Goal: Task Accomplishment & Management: Manage account settings

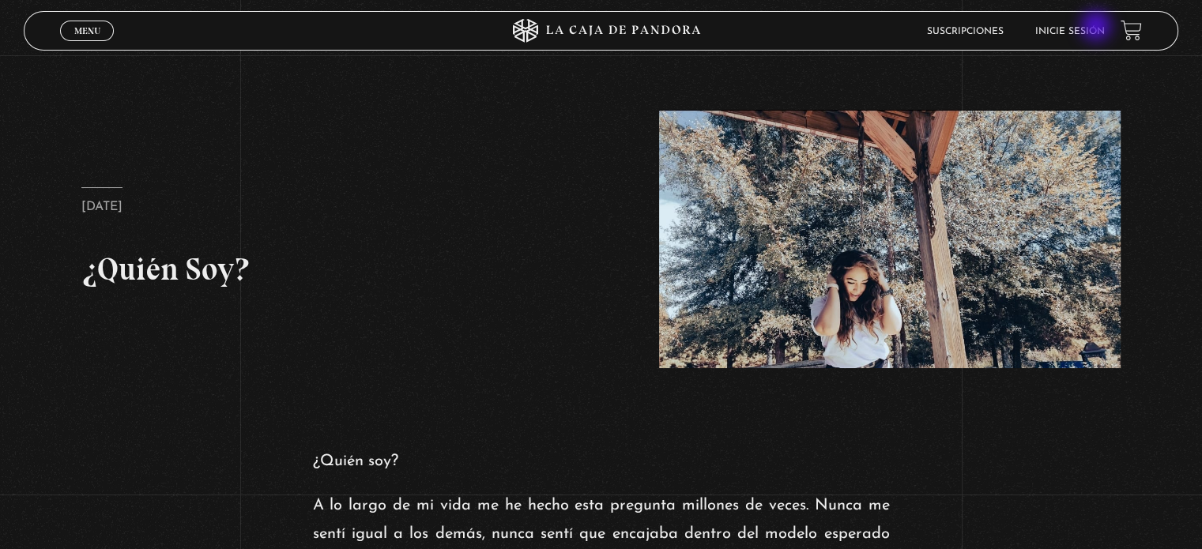
click at [1098, 28] on link "Inicie sesión" at bounding box center [1070, 31] width 70 height 9
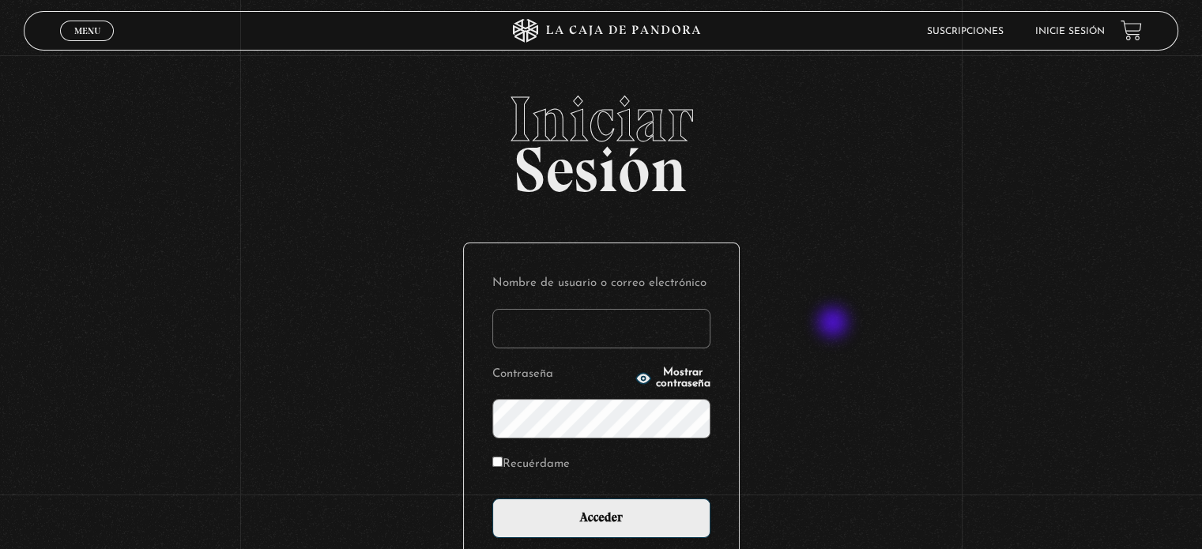
scroll to position [149, 0]
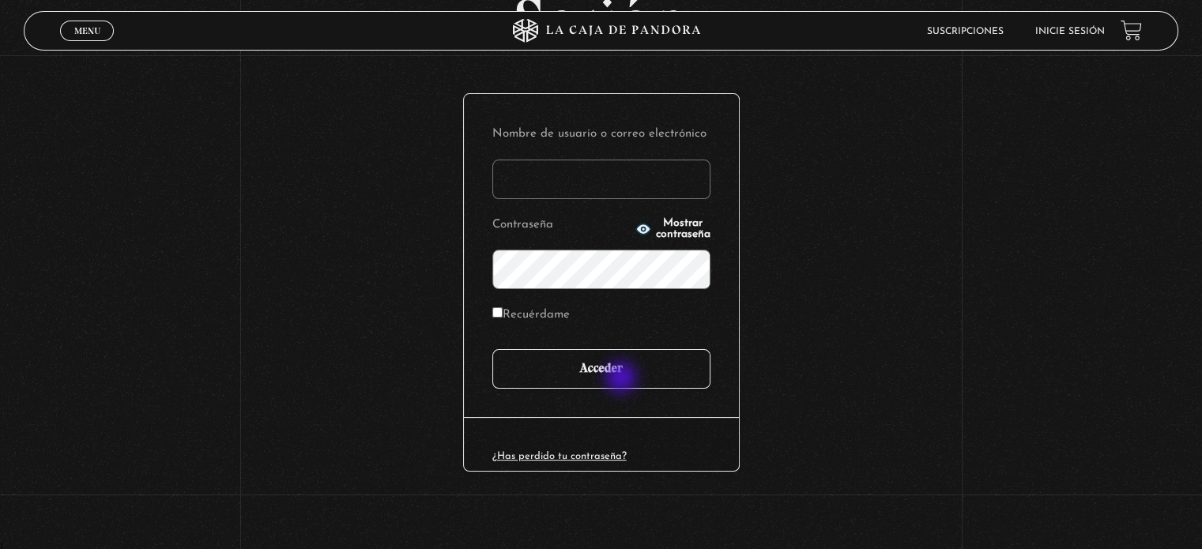
type input "[EMAIL_ADDRESS][DOMAIN_NAME]"
click at [623, 379] on input "Acceder" at bounding box center [601, 369] width 218 height 40
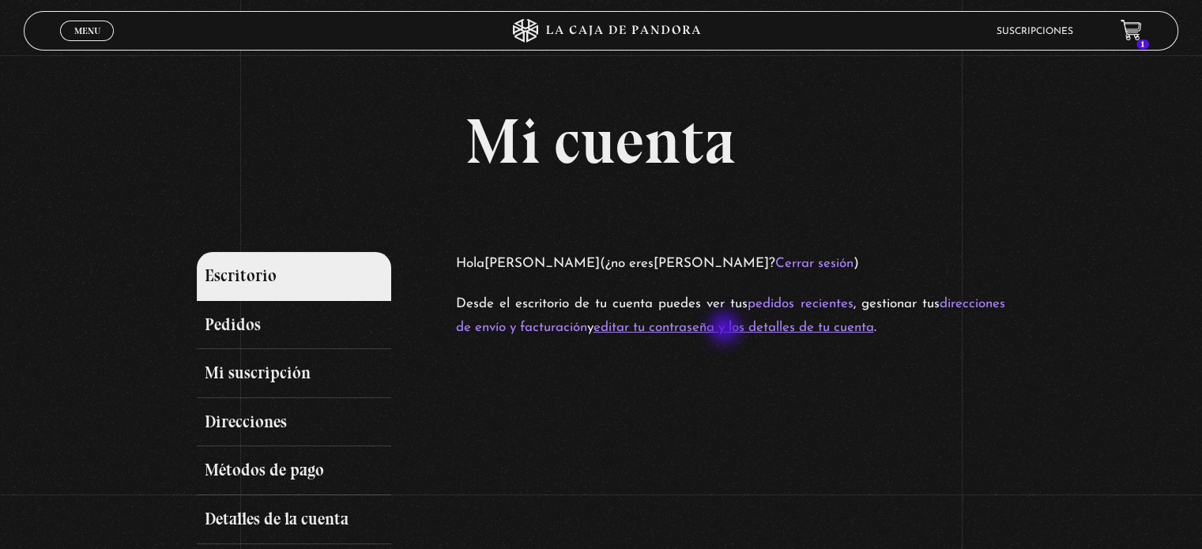
click at [726, 330] on link "editar tu contraseña y los detalles de tu cuenta" at bounding box center [734, 327] width 281 height 13
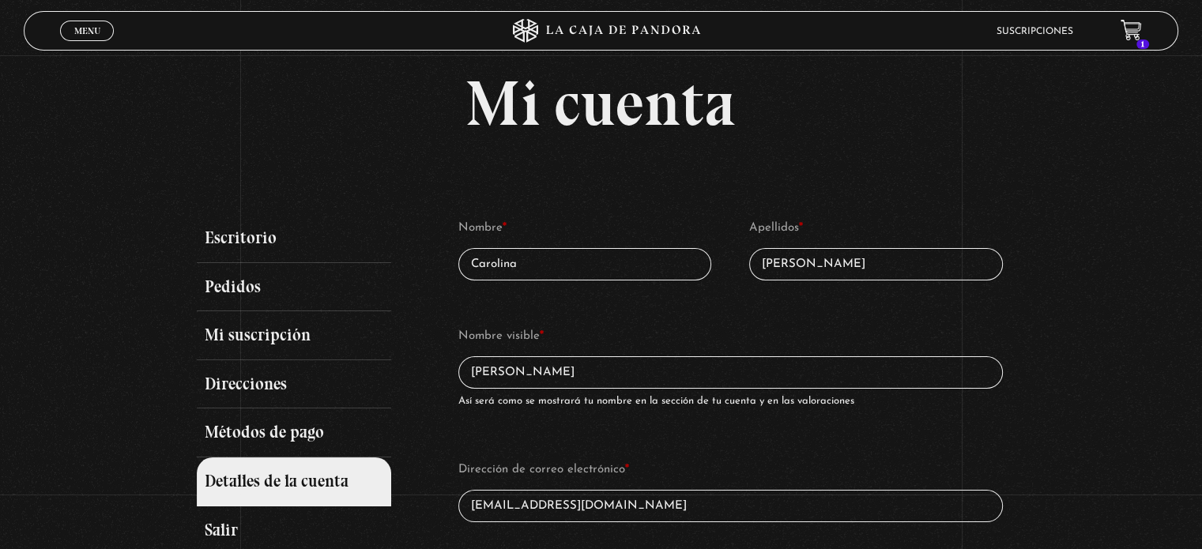
scroll to position [36, 0]
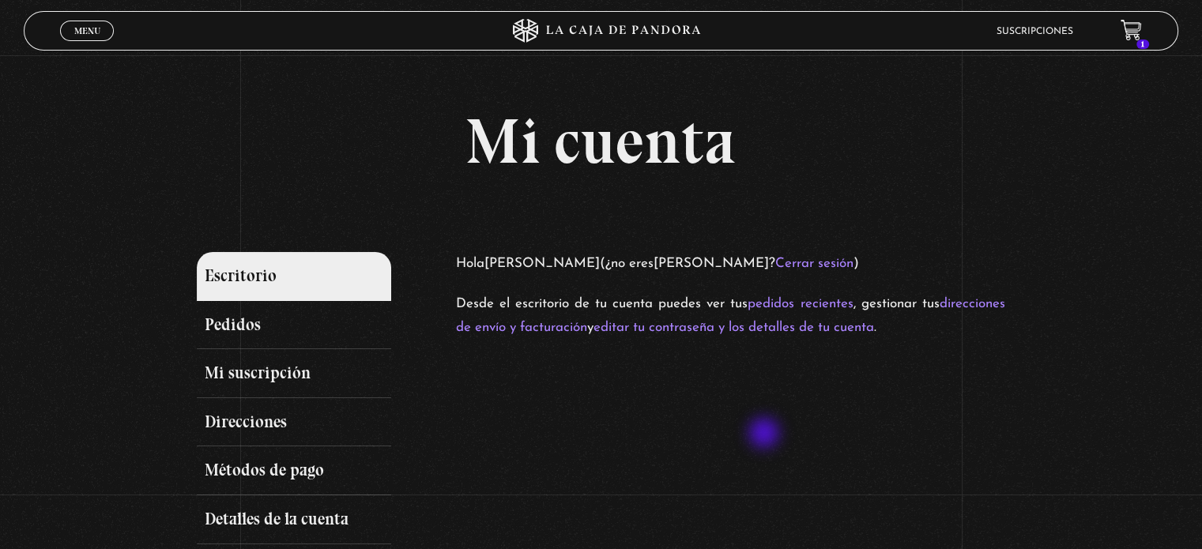
scroll to position [81, 0]
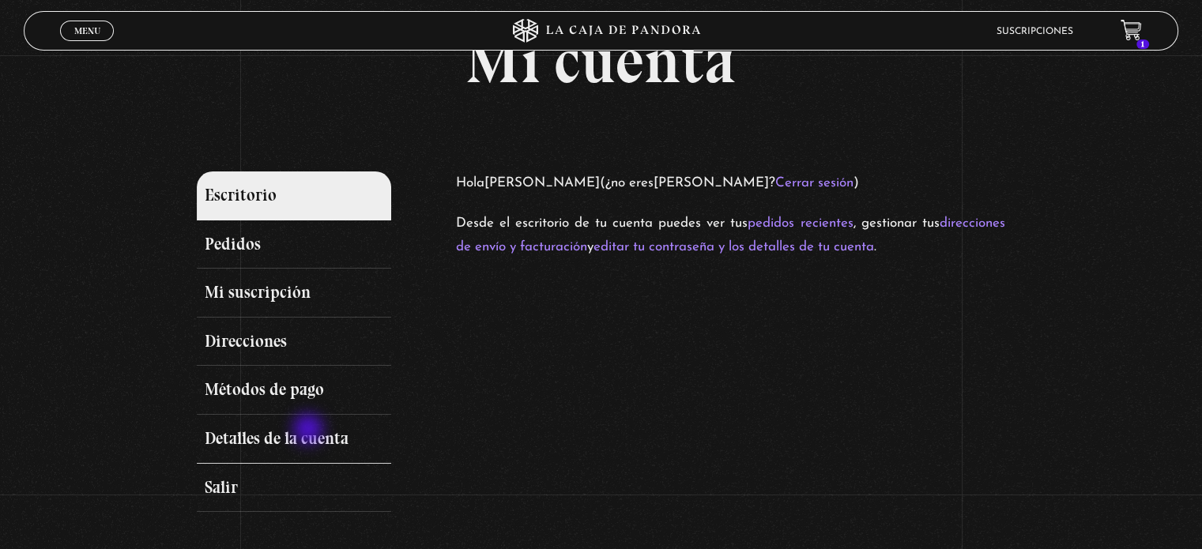
click at [310, 431] on link "Detalles de la cuenta" at bounding box center [294, 439] width 194 height 49
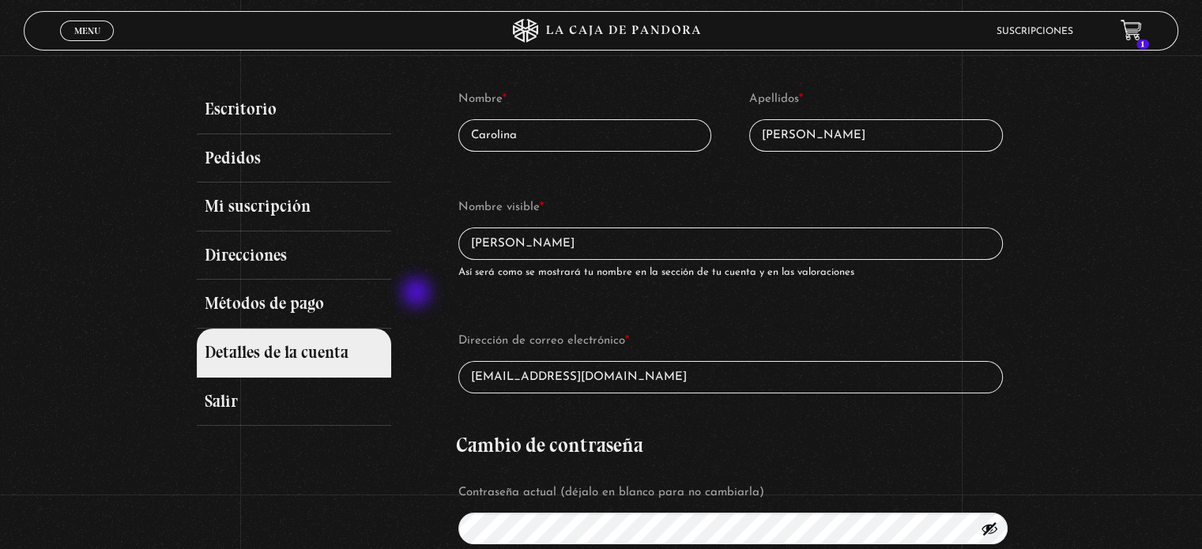
scroll to position [161, 0]
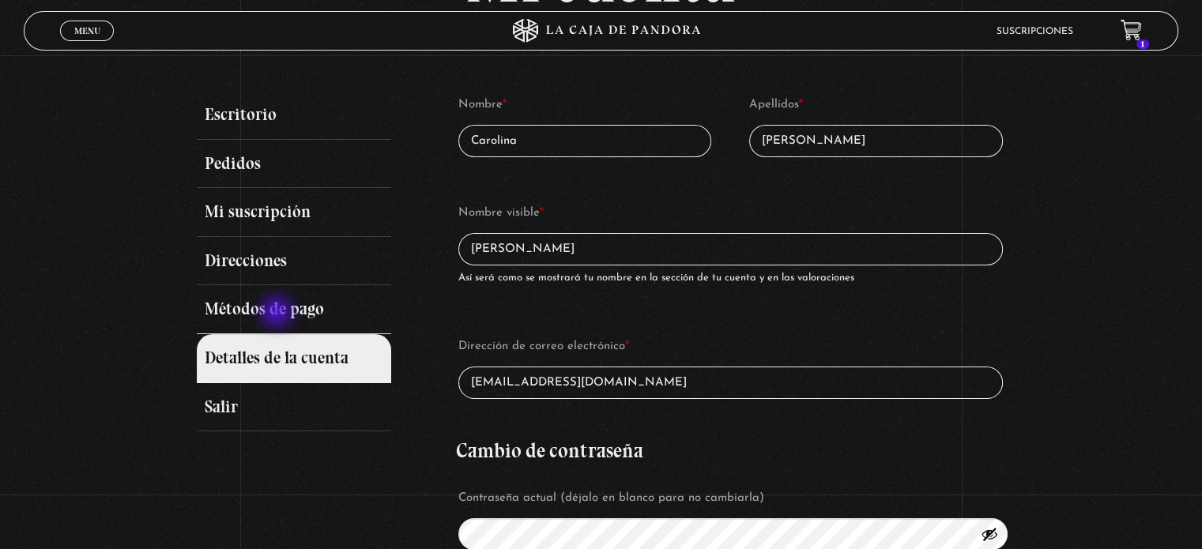
click at [278, 314] on link "Métodos de pago" at bounding box center [294, 309] width 194 height 49
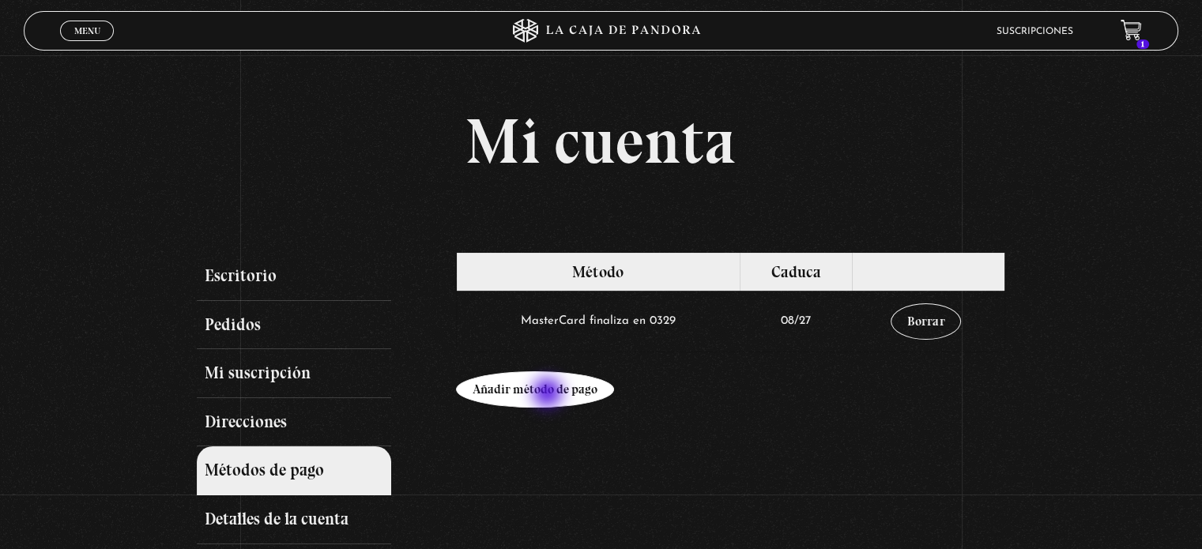
click at [549, 394] on link "Añadir método de pago" at bounding box center [535, 389] width 158 height 36
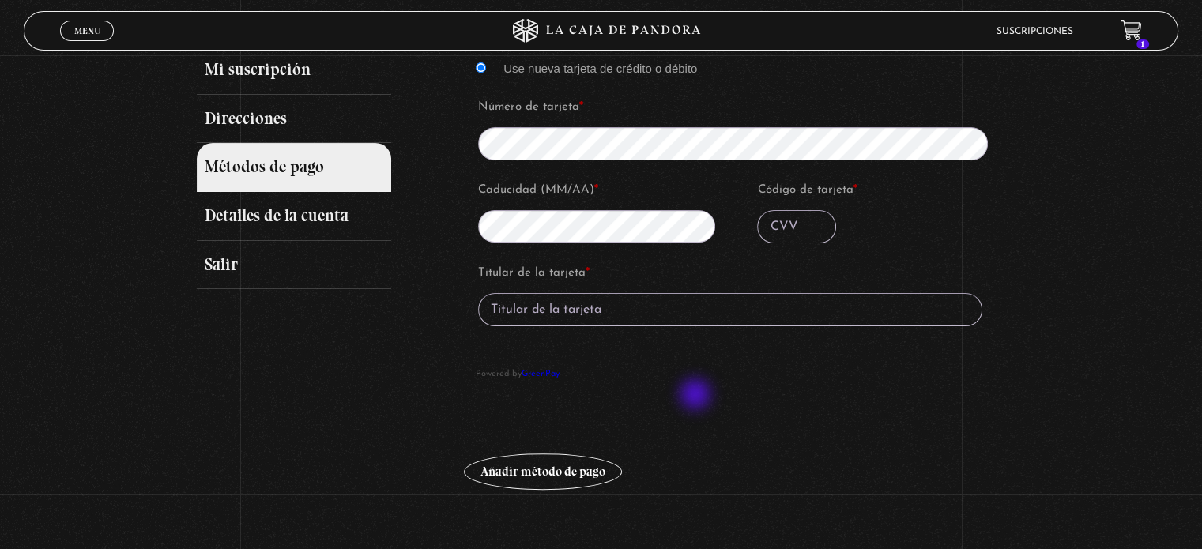
scroll to position [306, 0]
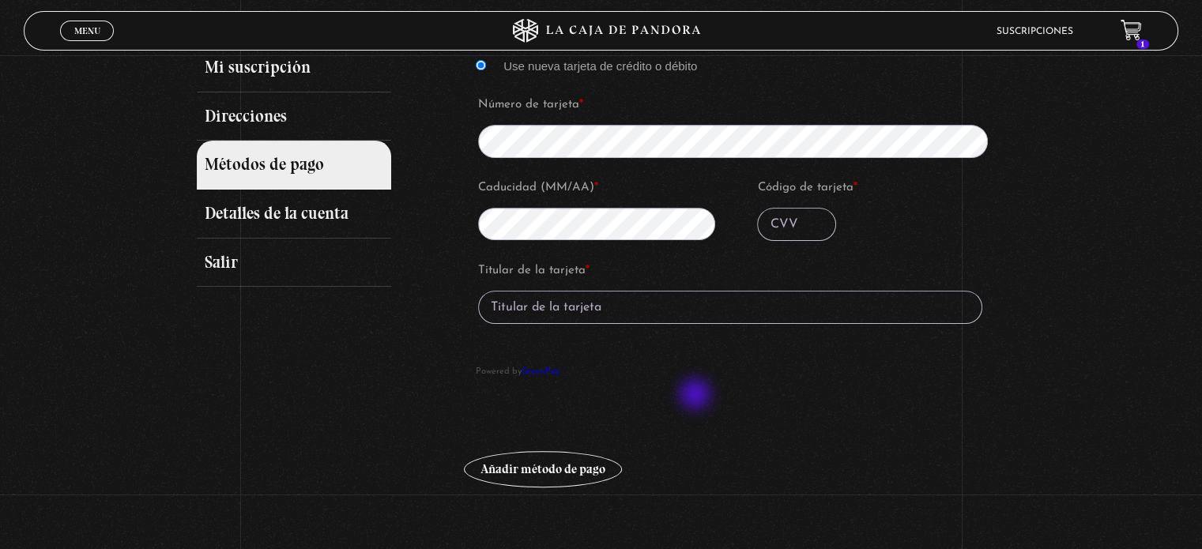
click at [697, 396] on li "Tarjeta de crédito ó débito Visa o Mastercard MasterCard terminada en 0329 (cad…" at bounding box center [730, 179] width 533 height 450
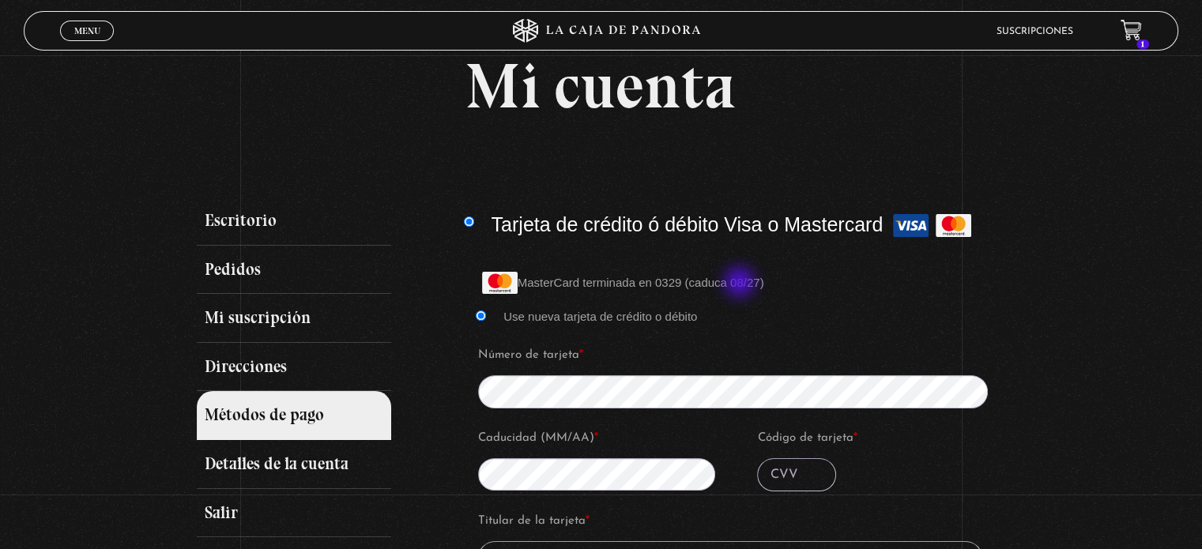
scroll to position [54, 0]
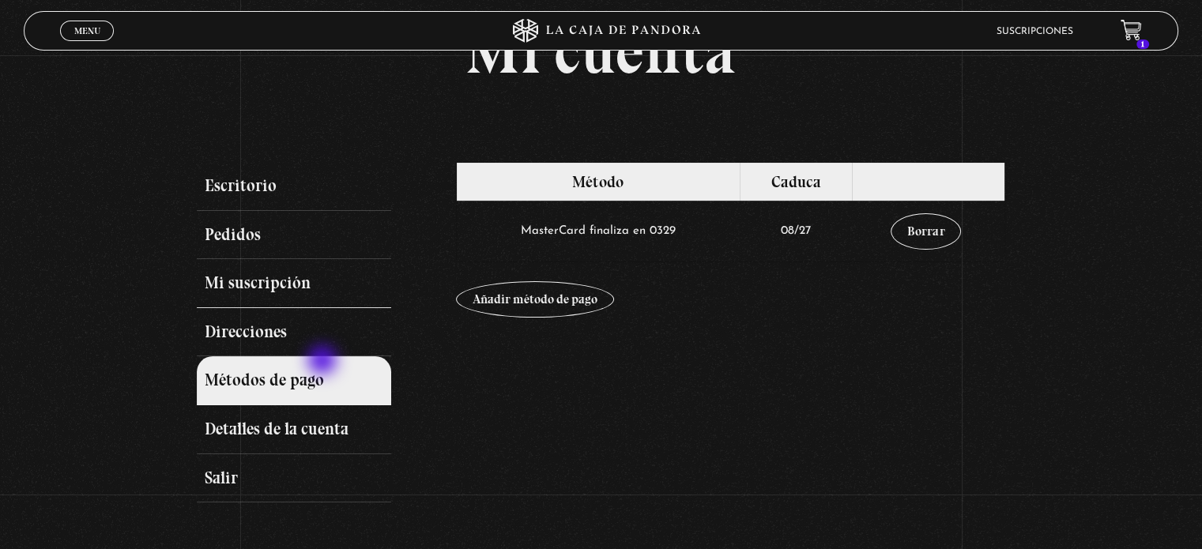
scroll to position [93, 0]
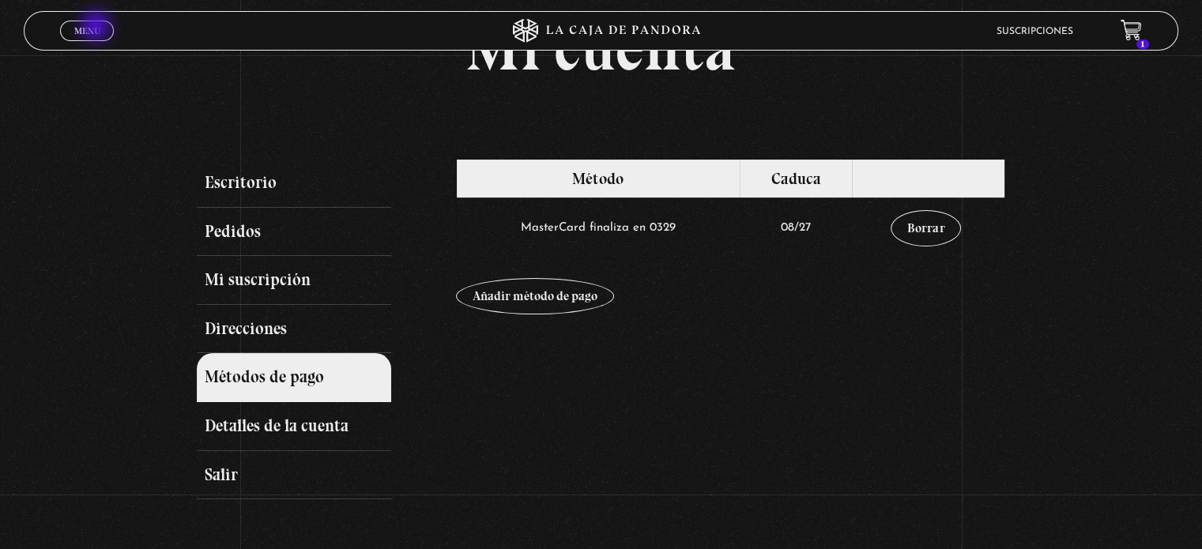
click at [97, 28] on span "Menu" at bounding box center [87, 30] width 26 height 9
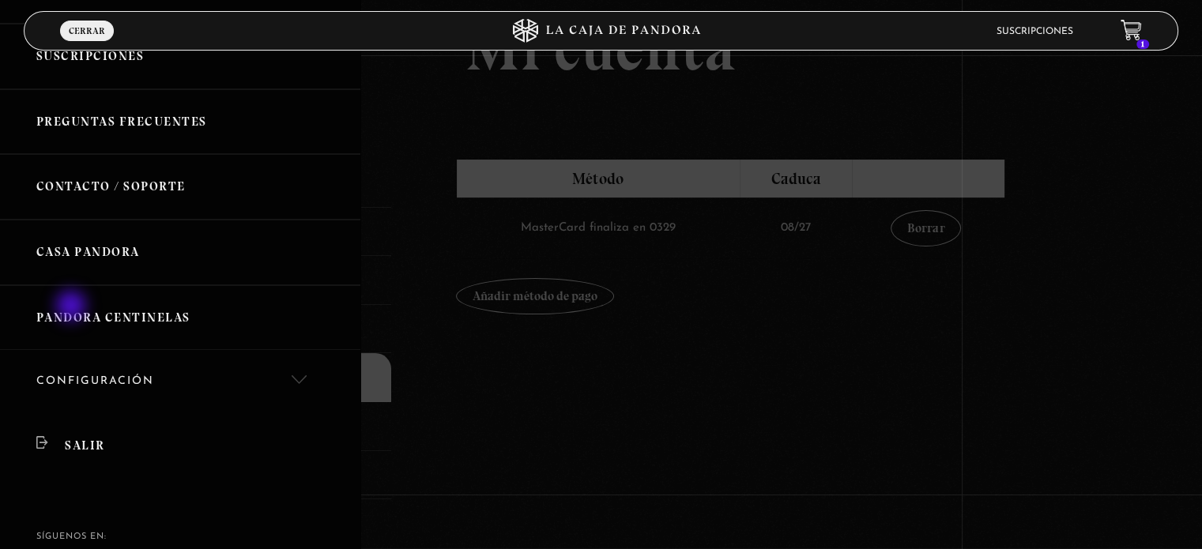
scroll to position [207, 0]
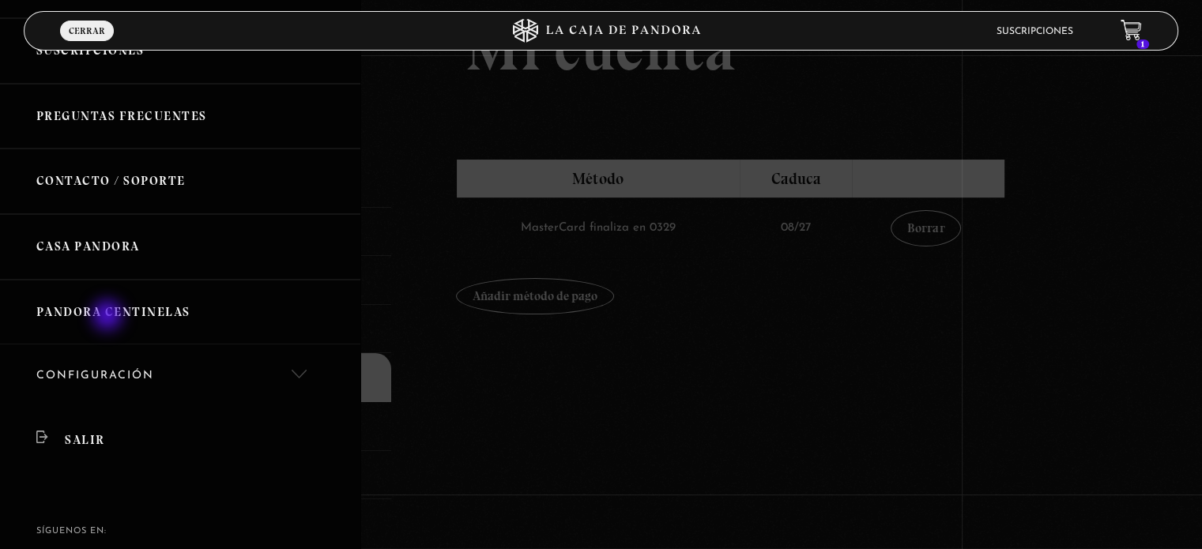
click at [109, 317] on link "Pandora Centinelas" at bounding box center [180, 313] width 360 height 66
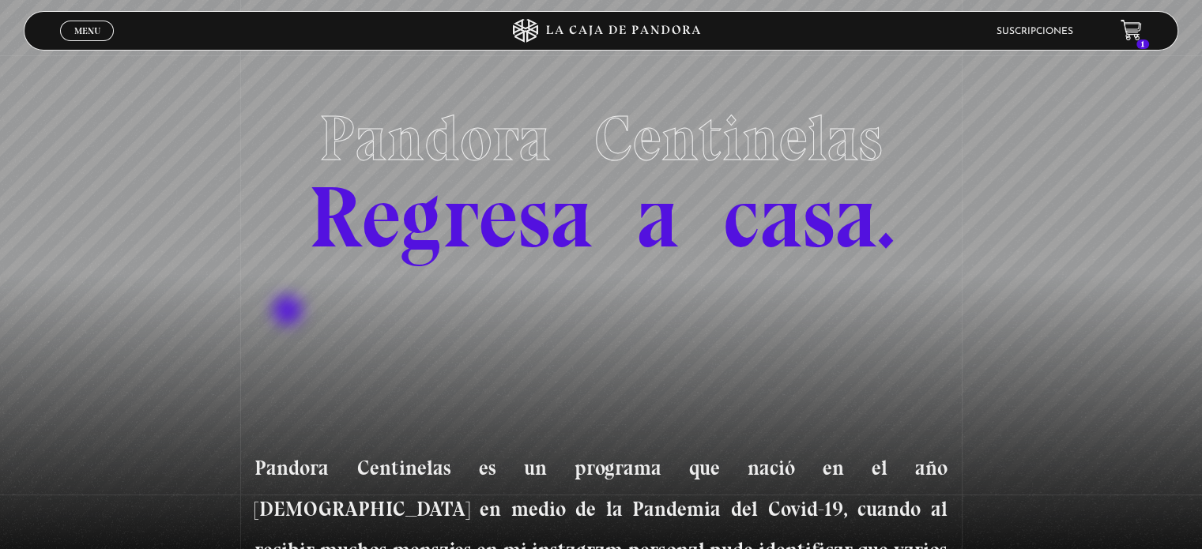
scroll to position [47, 0]
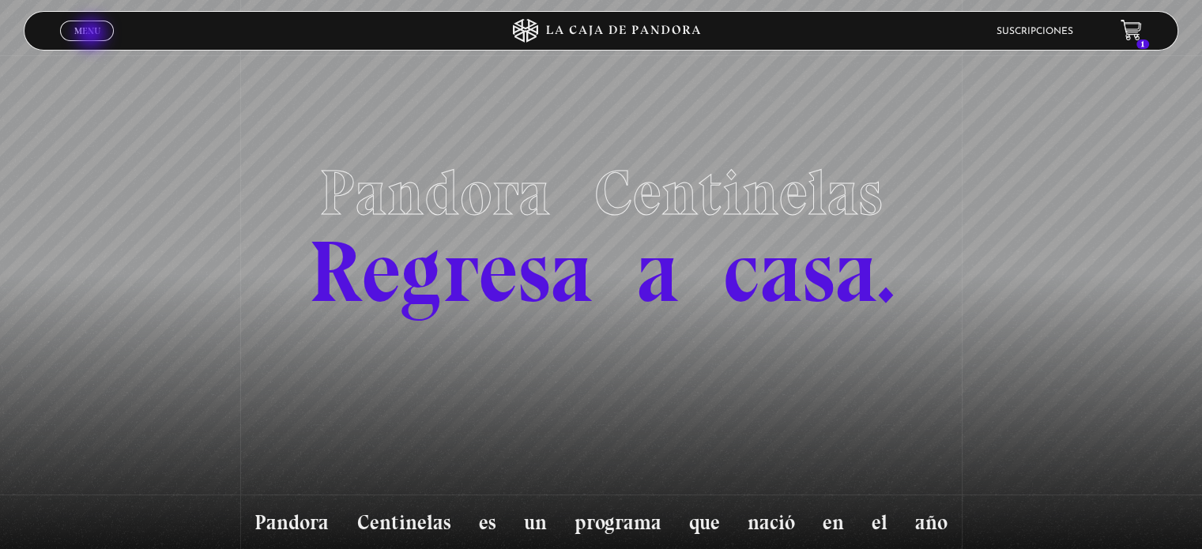
click at [92, 35] on span "Menu" at bounding box center [87, 30] width 26 height 9
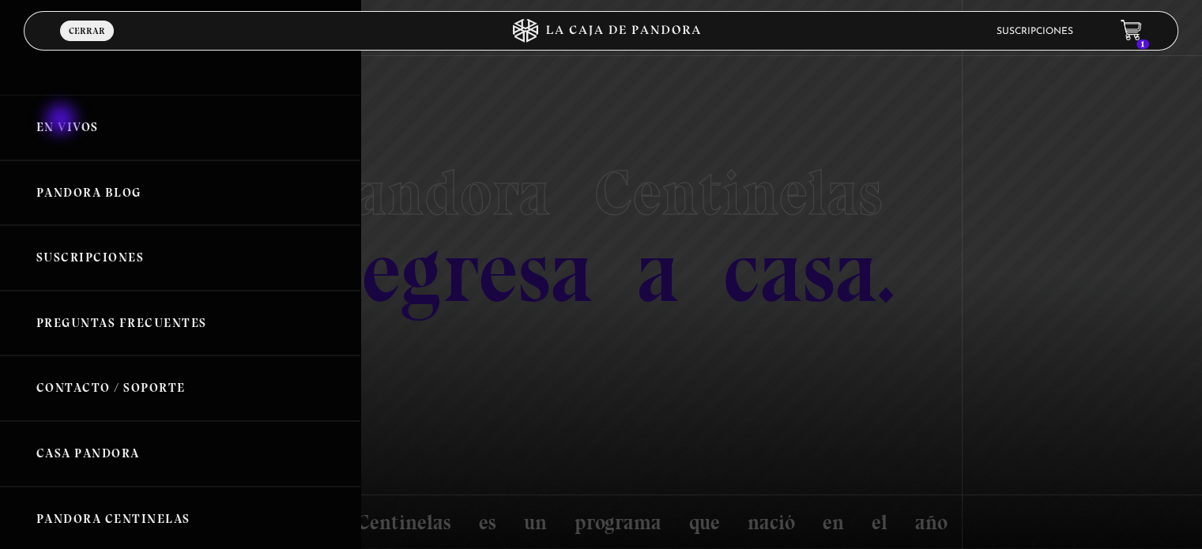
click at [62, 121] on link "En vivos" at bounding box center [180, 128] width 360 height 66
